Goal: Information Seeking & Learning: Learn about a topic

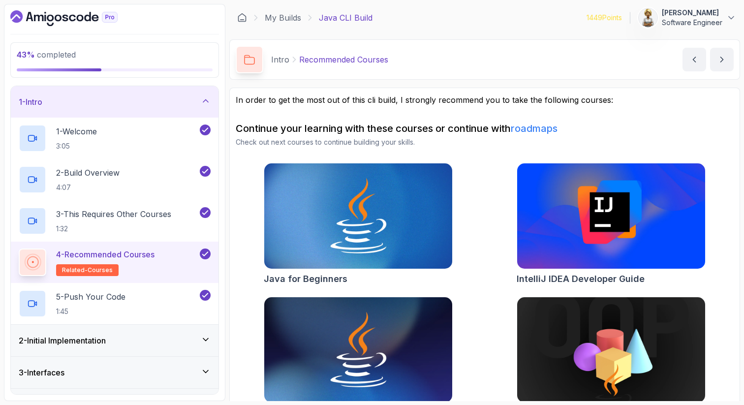
click at [207, 97] on icon at bounding box center [206, 101] width 10 height 10
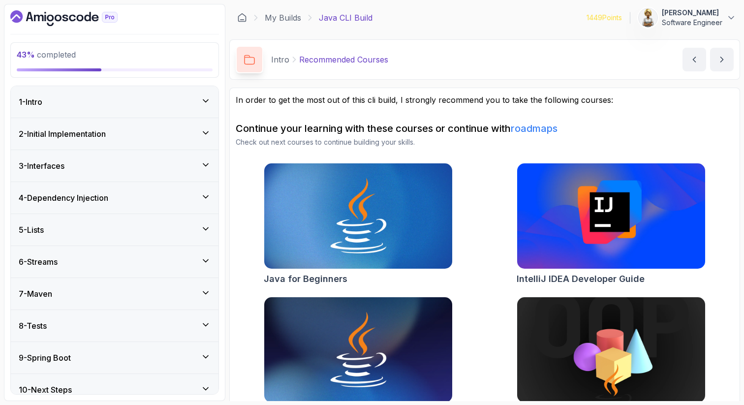
click at [205, 193] on icon at bounding box center [206, 197] width 10 height 10
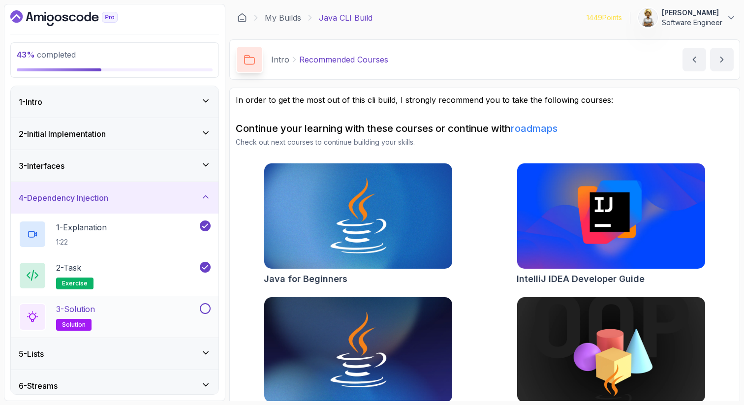
click at [209, 304] on button at bounding box center [205, 308] width 11 height 11
click at [206, 195] on icon at bounding box center [205, 196] width 5 height 2
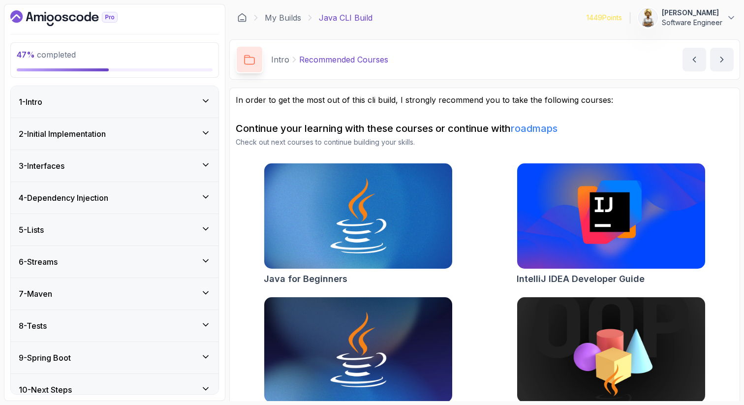
click at [205, 226] on icon at bounding box center [206, 229] width 10 height 10
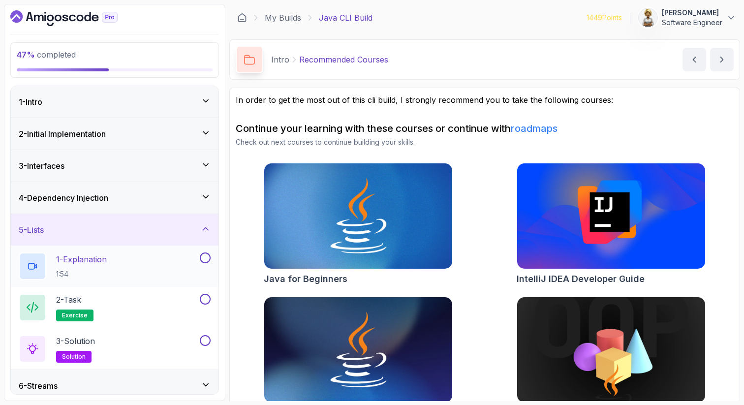
click at [153, 262] on div "1 - Explanation 1:54" at bounding box center [108, 266] width 179 height 28
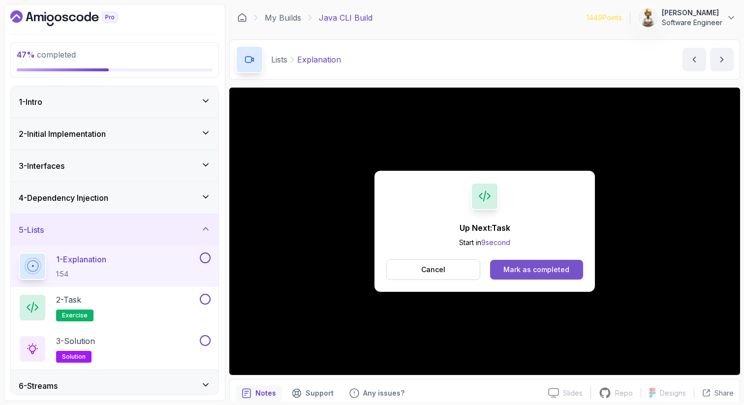
click at [521, 266] on div "Mark as completed" at bounding box center [536, 270] width 66 height 10
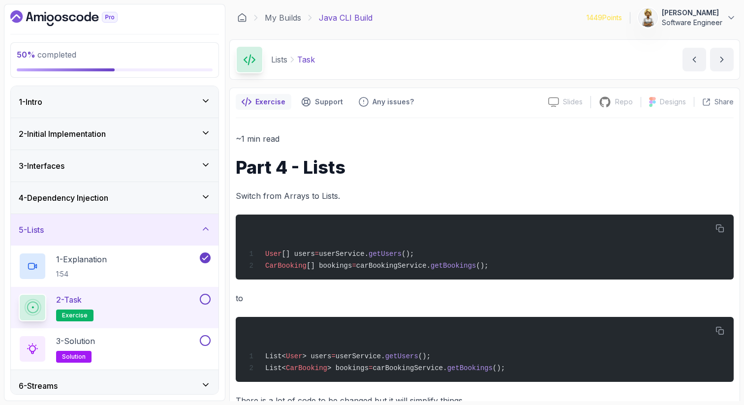
click at [310, 302] on p "to" at bounding box center [485, 298] width 498 height 14
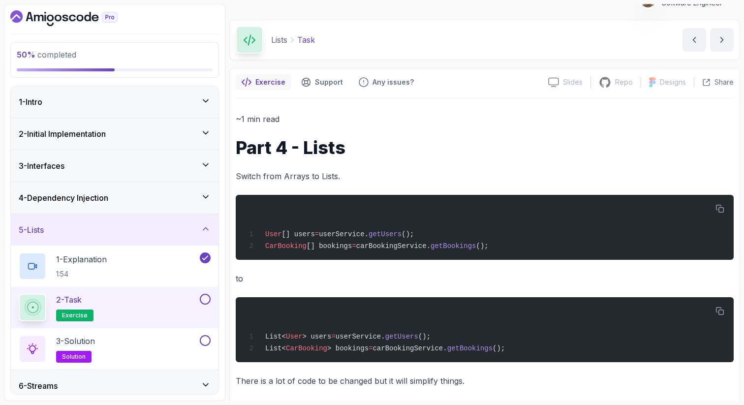
scroll to position [29, 0]
